Goal: Task Accomplishment & Management: Use online tool/utility

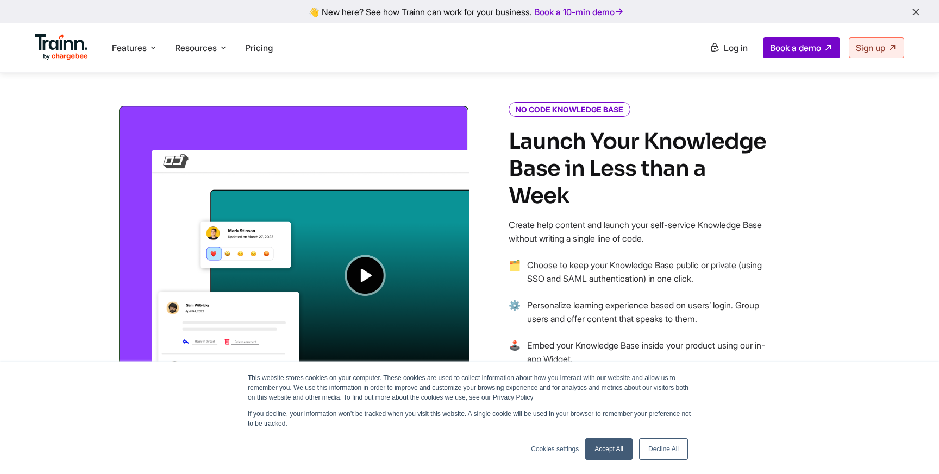
scroll to position [873, 0]
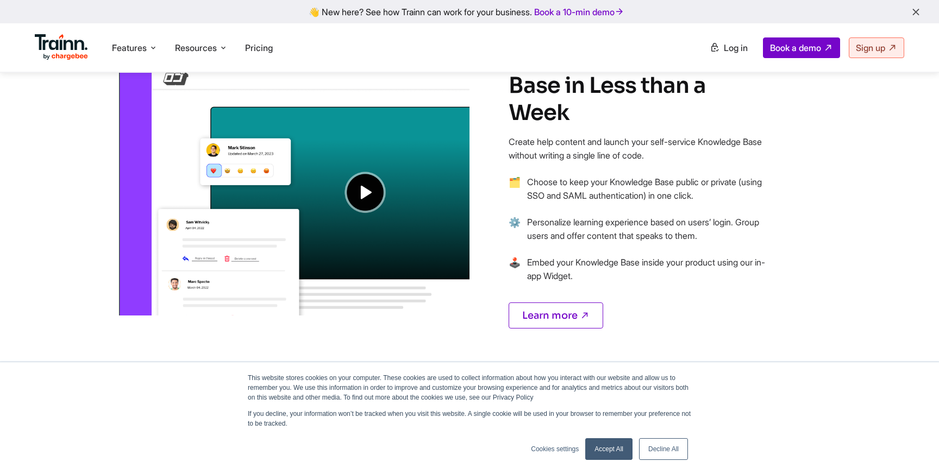
click at [366, 193] on img at bounding box center [293, 168] width 352 height 294
click at [362, 196] on img at bounding box center [293, 168] width 352 height 294
click at [366, 192] on img at bounding box center [293, 168] width 352 height 294
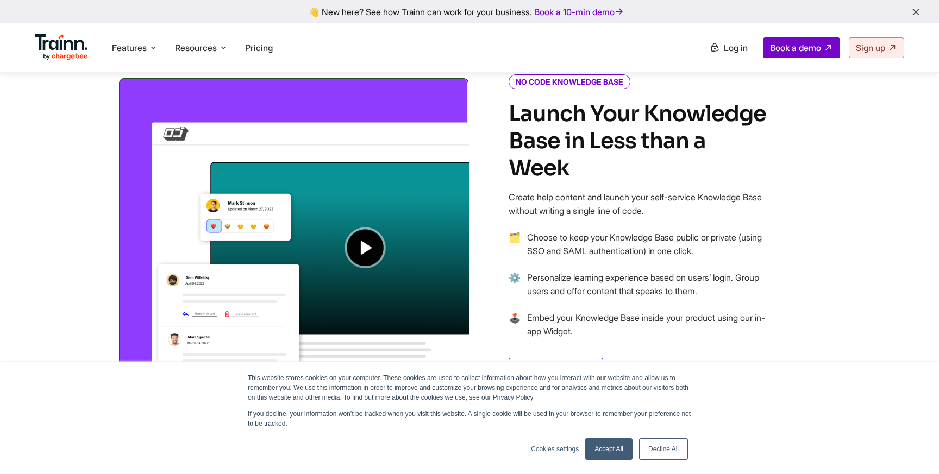
scroll to position [775, 0]
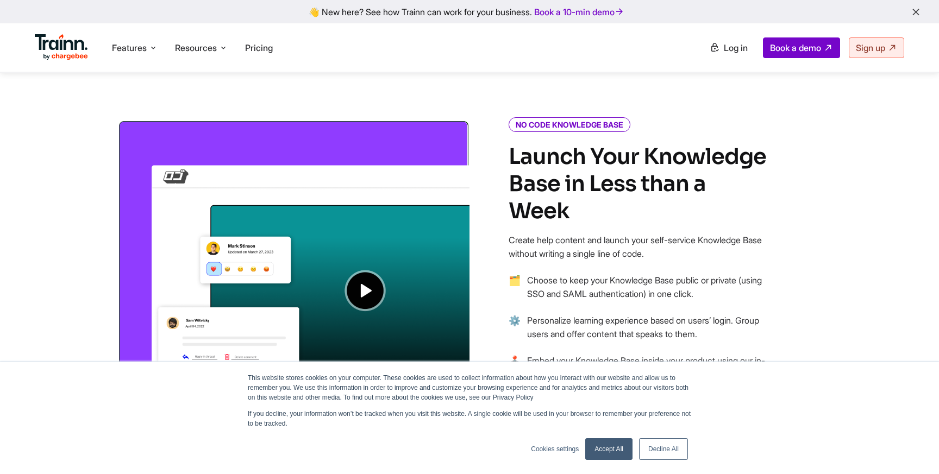
click at [335, 260] on img at bounding box center [293, 267] width 352 height 294
click at [398, 310] on img at bounding box center [293, 267] width 352 height 294
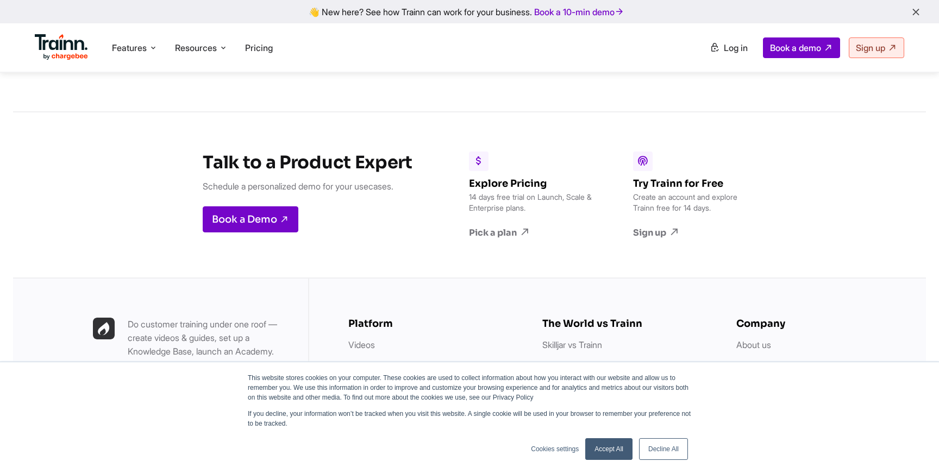
scroll to position [3158, 0]
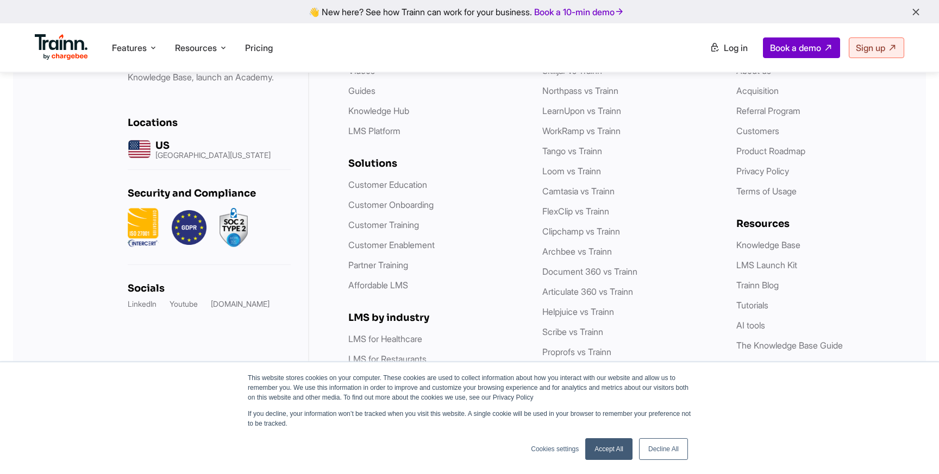
click at [663, 445] on link "Decline All" at bounding box center [663, 449] width 49 height 22
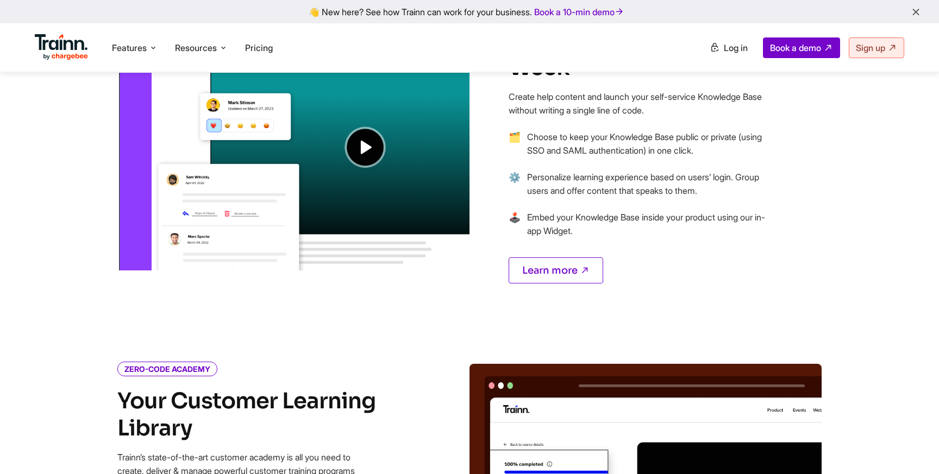
scroll to position [735, 0]
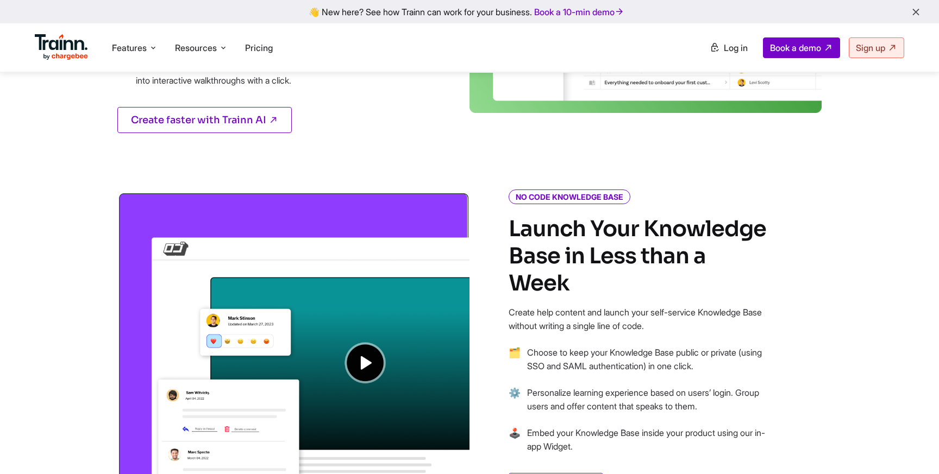
click at [361, 356] on img at bounding box center [293, 339] width 352 height 294
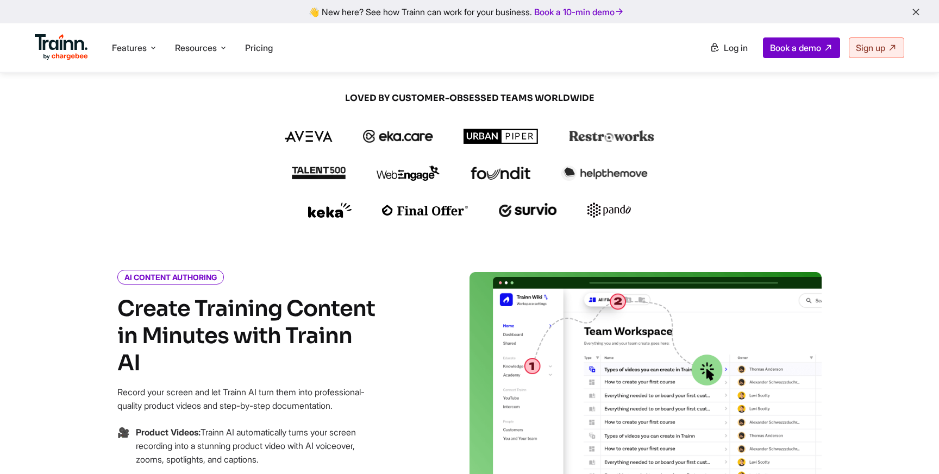
scroll to position [0, 0]
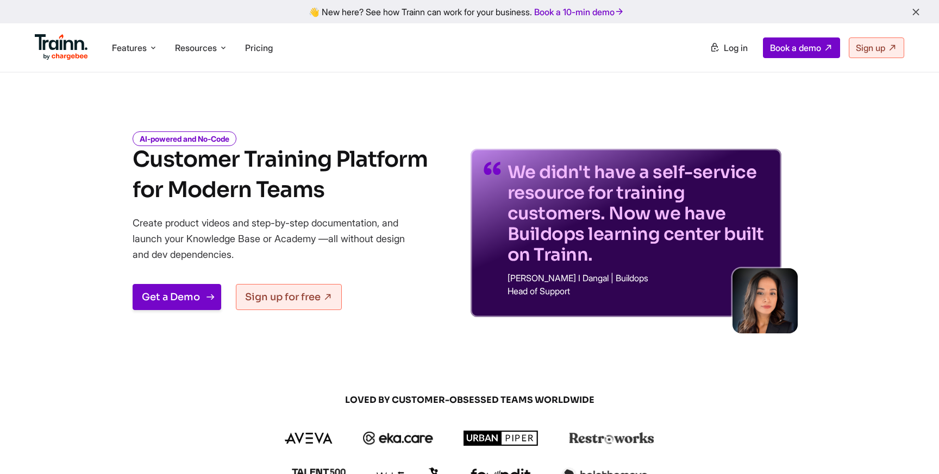
click at [193, 297] on link "Get a Demo" at bounding box center [177, 297] width 89 height 26
